Goal: Task Accomplishment & Management: Manage account settings

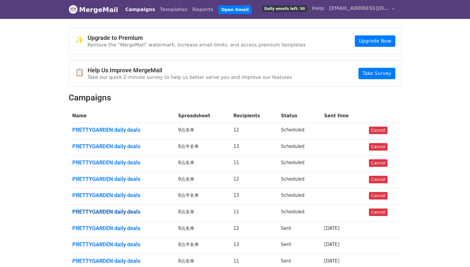
click at [115, 211] on link "PRETTYGARDEN daily deals" at bounding box center [121, 211] width 99 height 7
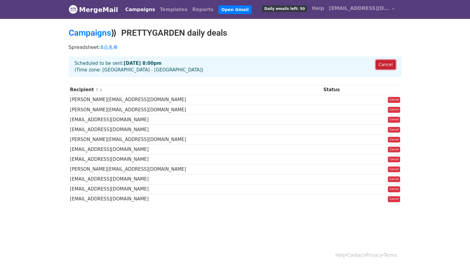
click at [384, 62] on link "Cancel" at bounding box center [384, 64] width 19 height 9
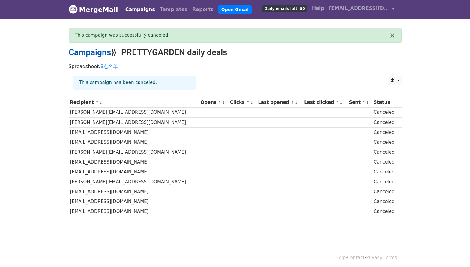
click at [104, 53] on link "Campaigns" at bounding box center [90, 52] width 42 height 10
click at [457, 8] on header "MergeMail Campaigns Templates Reports Open Gmail Daily emails left: 50 Help iam…" at bounding box center [235, 9] width 470 height 19
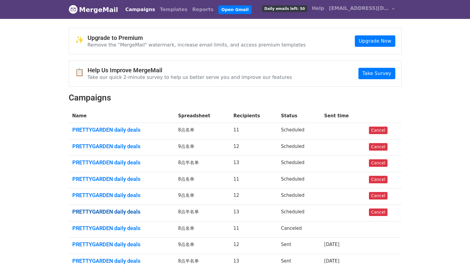
click at [114, 212] on link "PRETTYGARDEN daily deals" at bounding box center [121, 211] width 99 height 7
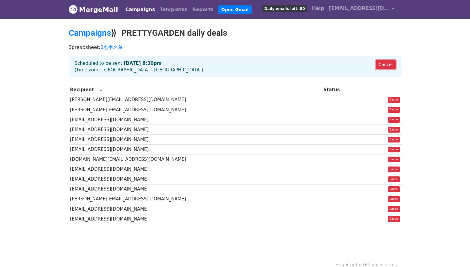
click at [383, 62] on link "Cancel" at bounding box center [384, 64] width 19 height 9
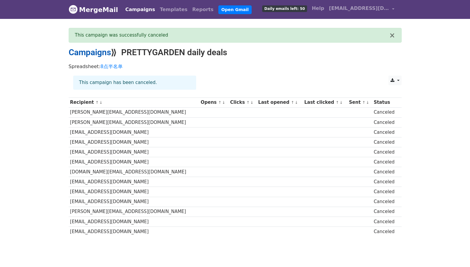
click at [97, 52] on link "Campaigns" at bounding box center [90, 52] width 42 height 10
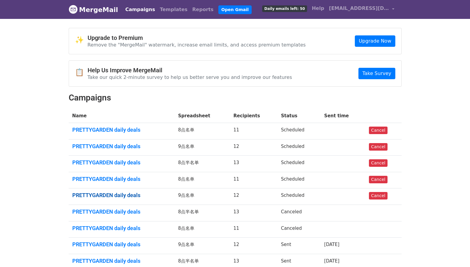
click at [135, 196] on link "PRETTYGARDEN daily deals" at bounding box center [121, 195] width 99 height 7
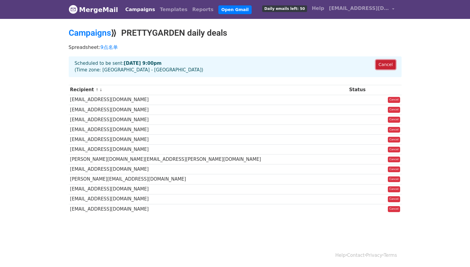
click at [391, 64] on link "Cancel" at bounding box center [384, 64] width 19 height 9
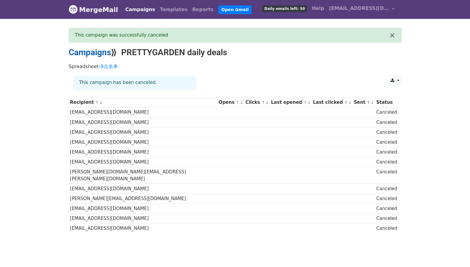
click at [101, 51] on link "Campaigns" at bounding box center [90, 52] width 42 height 10
